Goal: Task Accomplishment & Management: Complete application form

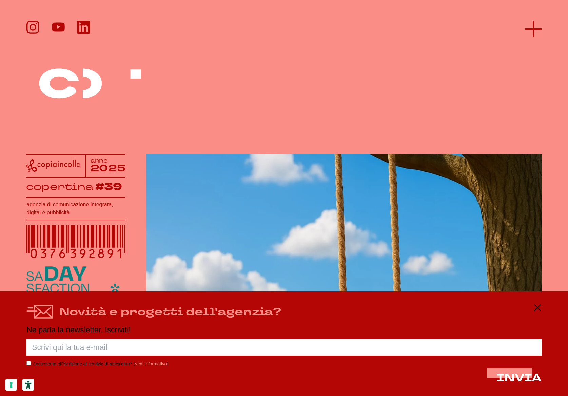
click at [533, 25] on line at bounding box center [533, 29] width 0 height 16
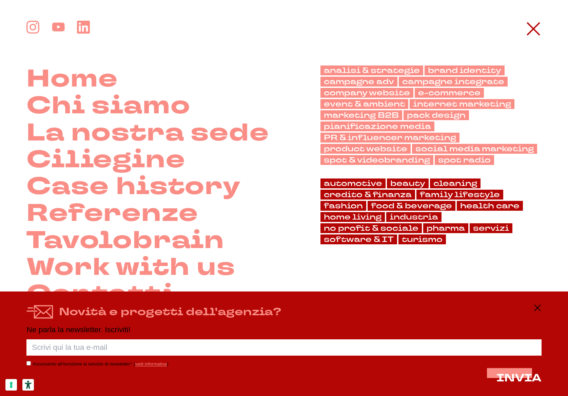
scroll to position [47, 0]
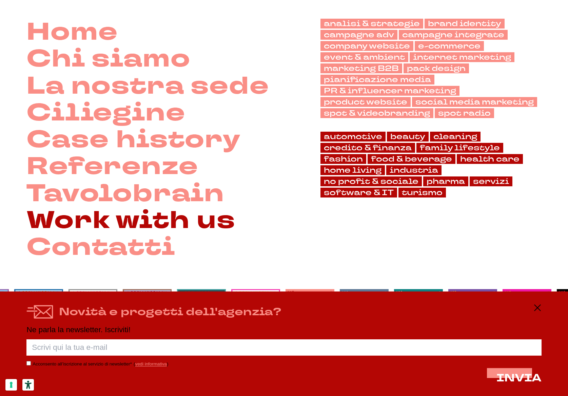
click at [177, 222] on link "Work with us" at bounding box center [130, 220] width 209 height 27
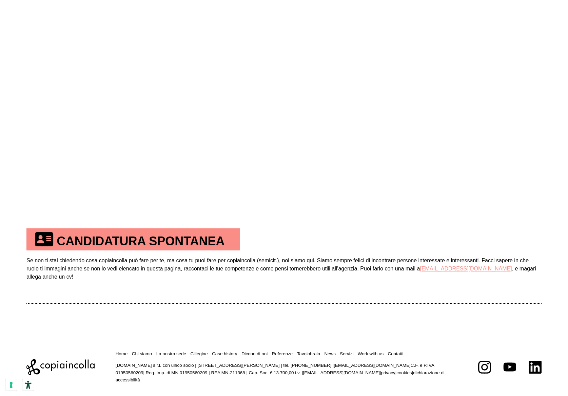
scroll to position [294, 0]
click at [183, 244] on th "CANDIDATURA SPONTANEA" at bounding box center [132, 239] width 213 height 22
click at [98, 245] on th "CANDIDATURA SPONTANEA" at bounding box center [132, 239] width 213 height 22
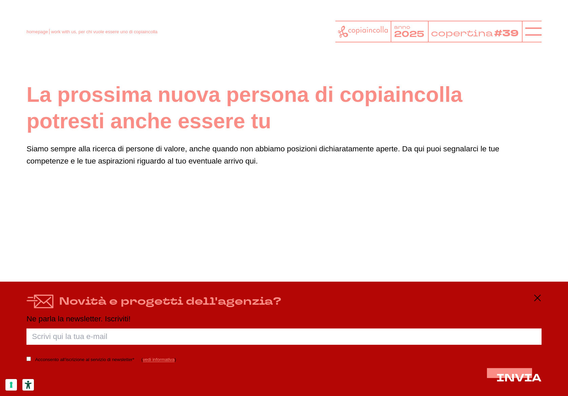
scroll to position [0, 0]
click at [528, 32] on line at bounding box center [533, 32] width 16 height 0
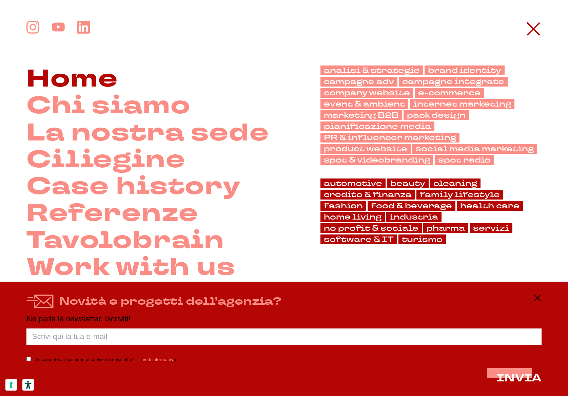
click at [76, 82] on link "Home" at bounding box center [71, 78] width 91 height 27
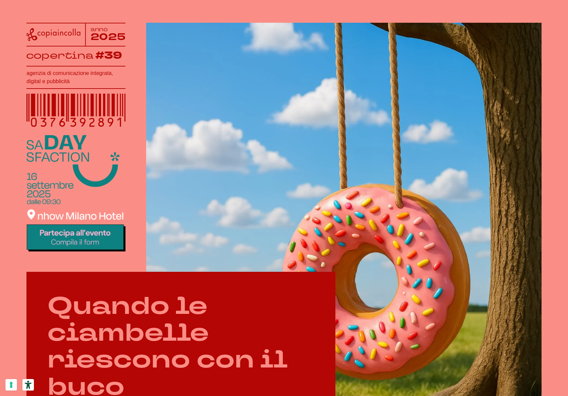
scroll to position [132, 0]
click at [53, 208] on img at bounding box center [75, 193] width 99 height 116
